Goal: Task Accomplishment & Management: Use online tool/utility

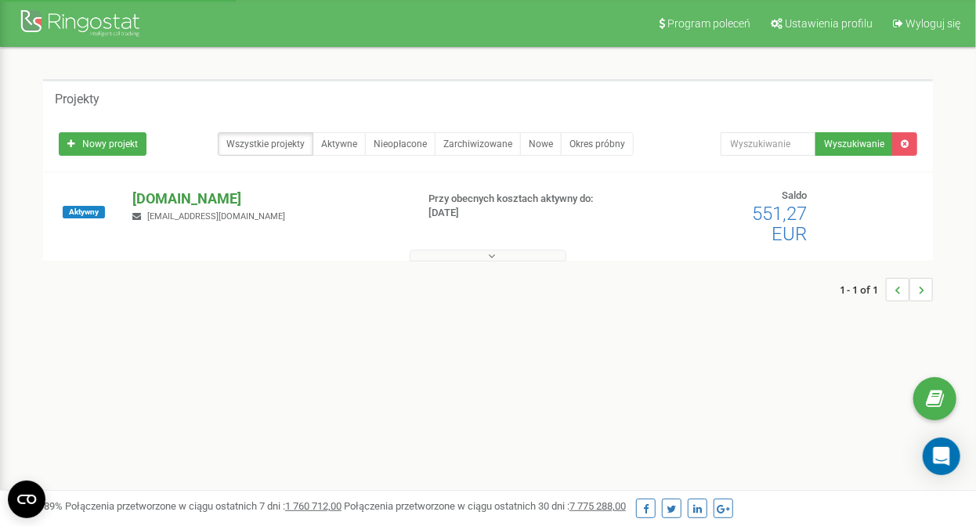
click at [189, 192] on p "[DOMAIN_NAME]" at bounding box center [267, 199] width 270 height 20
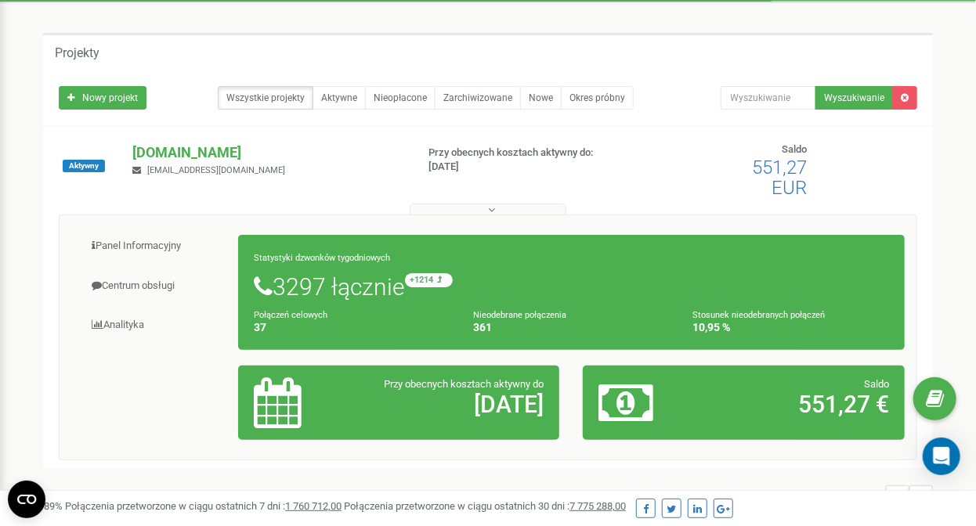
scroll to position [70, 0]
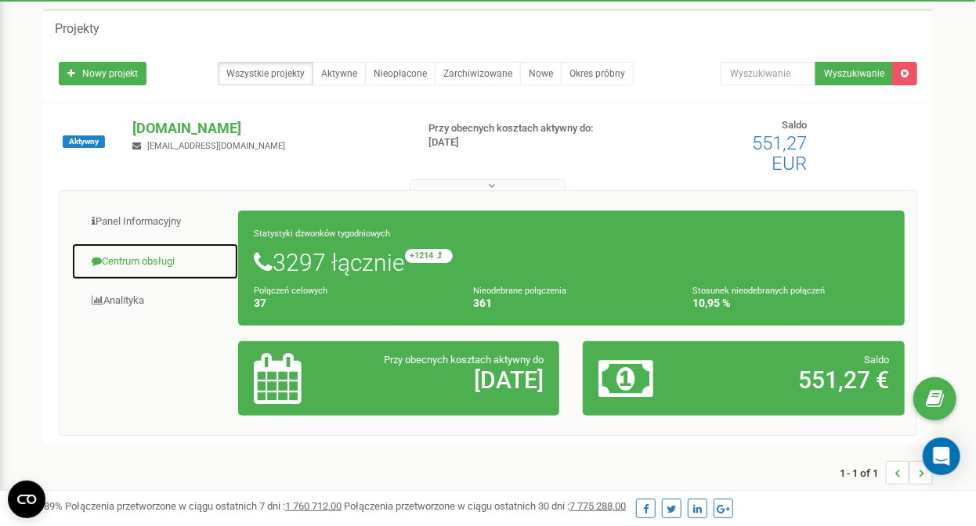
click at [164, 267] on link "Centrum obsługi" at bounding box center [155, 262] width 168 height 38
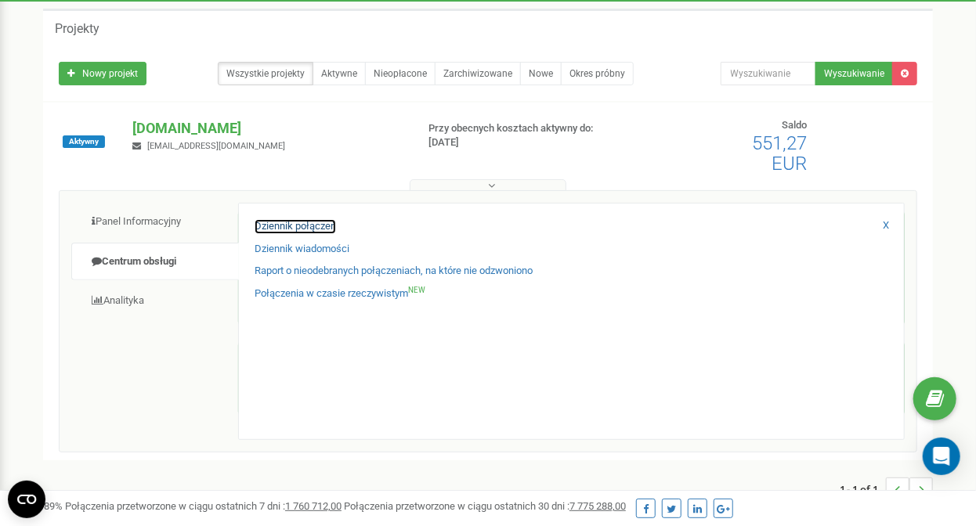
click at [318, 229] on link "Dziennik połączeń" at bounding box center [294, 226] width 81 height 15
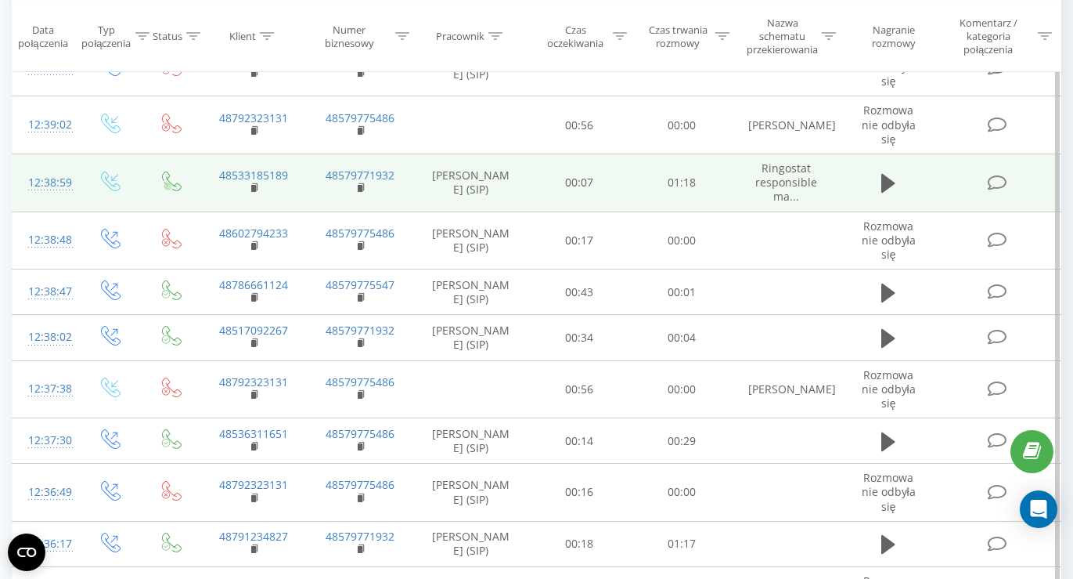
scroll to position [1048, 0]
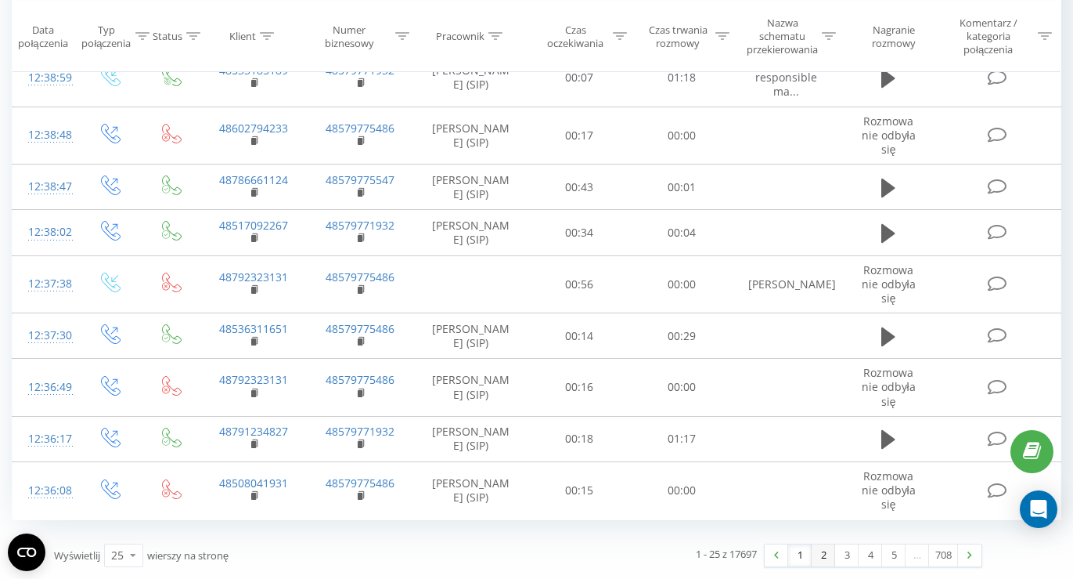
click at [820, 560] on link "2" at bounding box center [823, 555] width 23 height 22
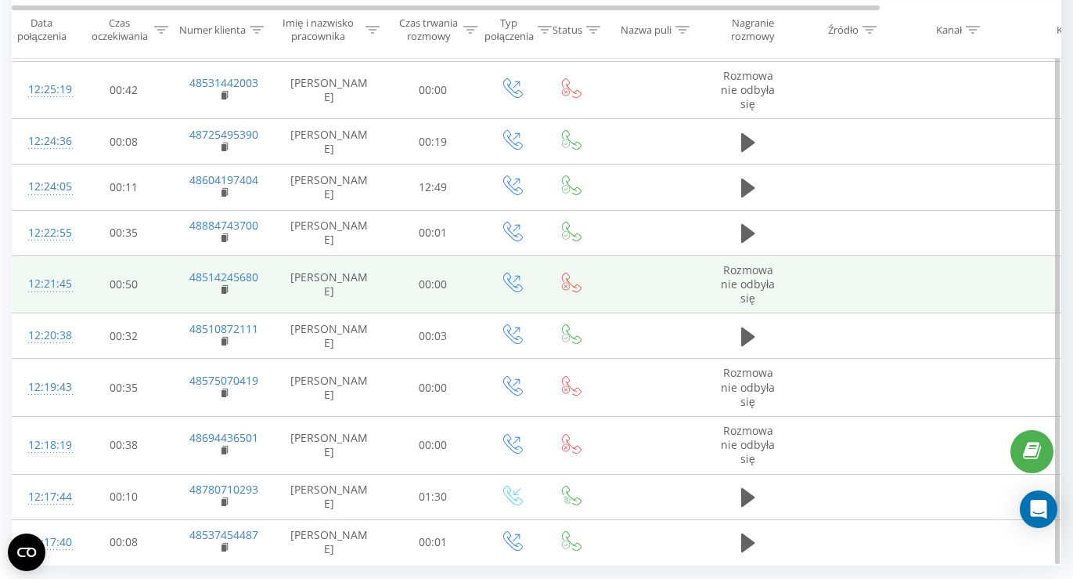
scroll to position [1010, 0]
